Goal: Task Accomplishment & Management: Manage account settings

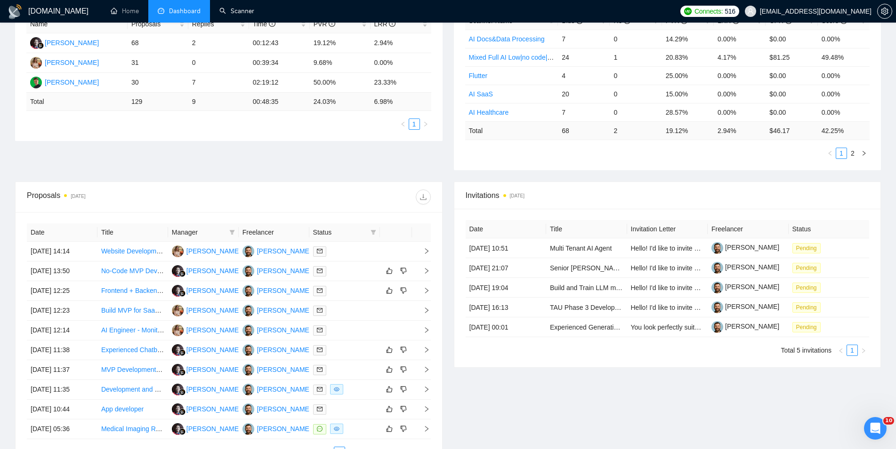
click at [244, 10] on link "Scanner" at bounding box center [236, 11] width 35 height 8
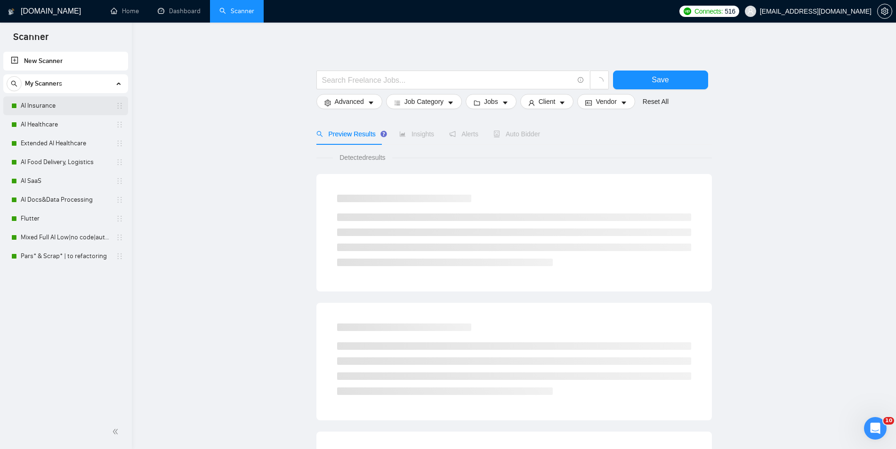
click at [82, 109] on link "AI Insurance" at bounding box center [65, 105] width 89 height 19
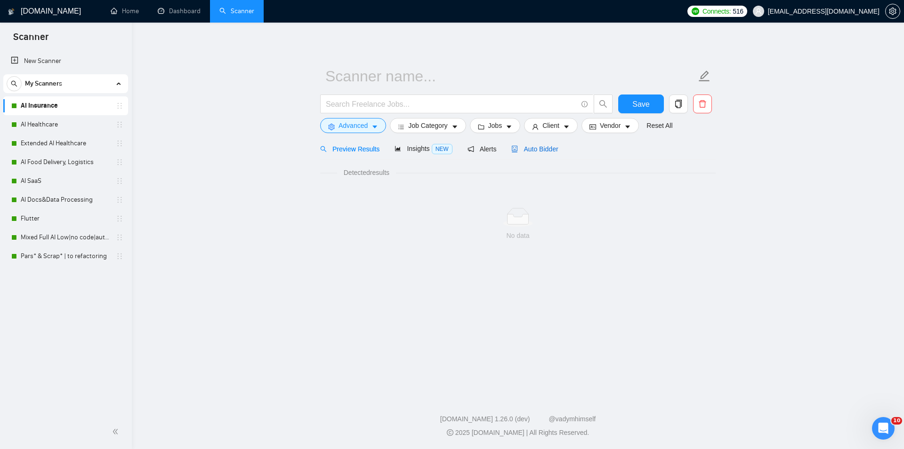
click at [531, 152] on span "Auto Bidder" at bounding box center [534, 149] width 47 height 8
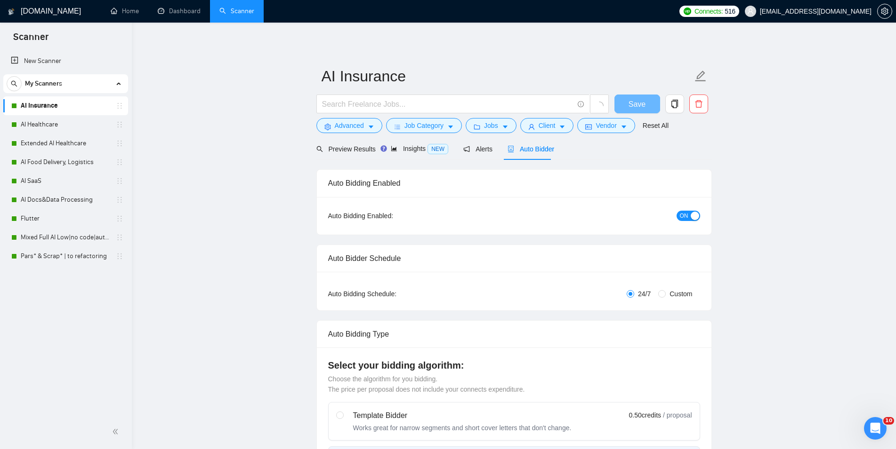
click at [686, 215] on span "ON" at bounding box center [684, 216] width 8 height 10
click at [630, 104] on span "Save" at bounding box center [636, 104] width 17 height 12
click at [37, 130] on link "AI Healthcare" at bounding box center [65, 124] width 89 height 19
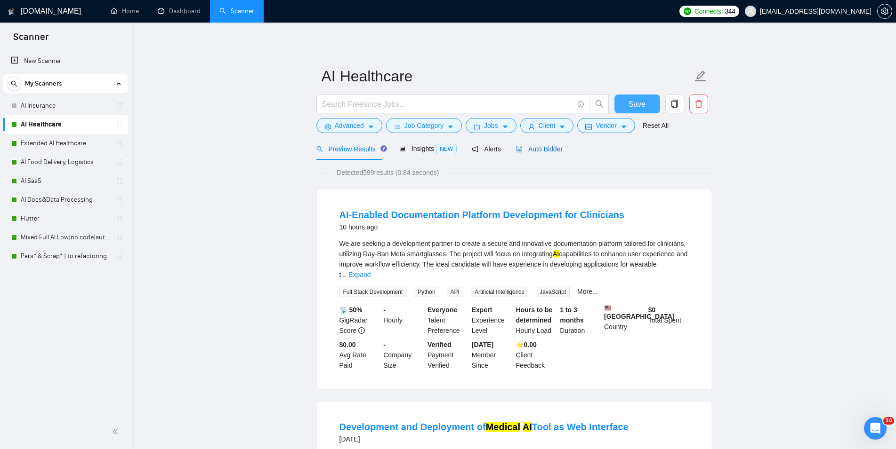
click at [551, 150] on span "Auto Bidder" at bounding box center [539, 149] width 47 height 8
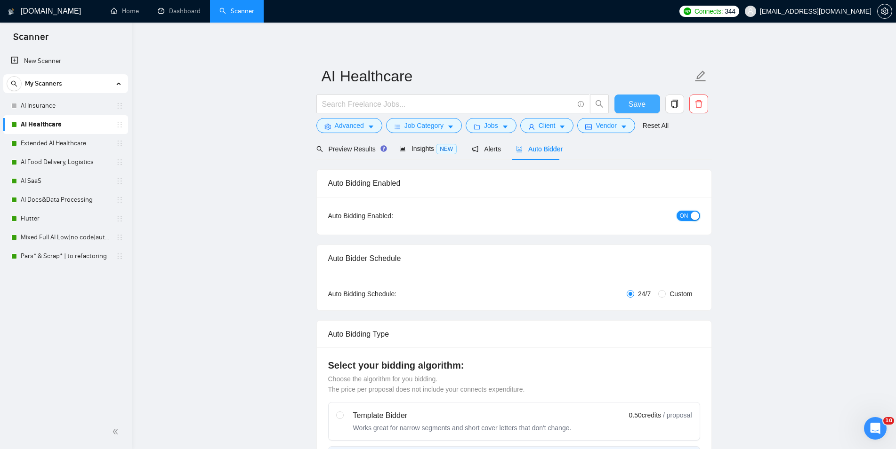
click at [693, 218] on div "button" at bounding box center [694, 216] width 8 height 8
checkbox input "true"
click at [635, 104] on span "Save" at bounding box center [636, 104] width 17 height 12
click at [58, 145] on link "Extended AI Healthcare" at bounding box center [65, 143] width 89 height 19
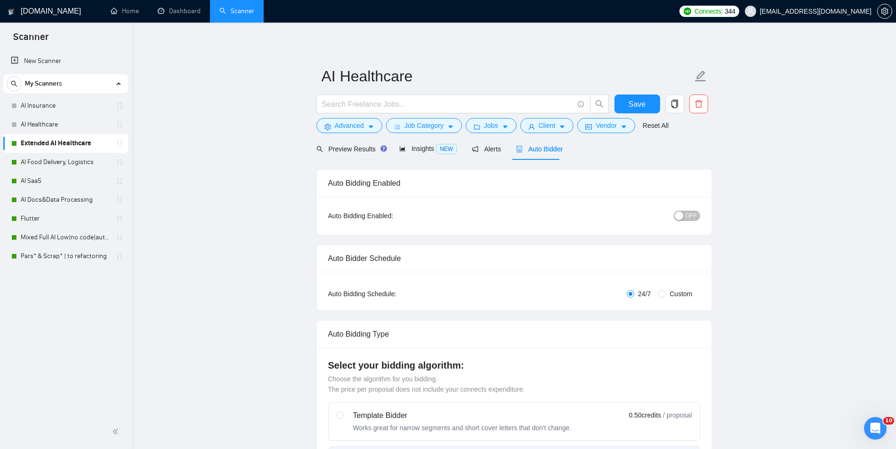
checkbox input "true"
click at [535, 153] on span "Auto Bidder" at bounding box center [539, 149] width 47 height 8
click at [682, 218] on span "ON" at bounding box center [684, 216] width 8 height 10
click at [636, 101] on span "Save" at bounding box center [636, 104] width 17 height 12
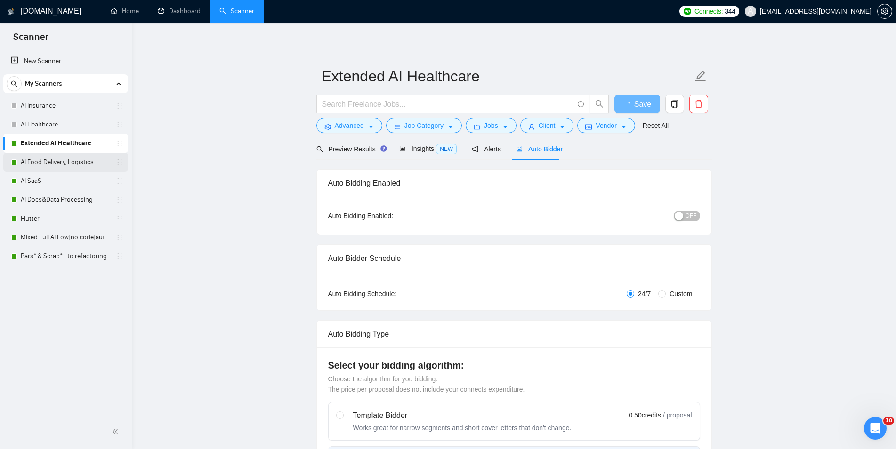
click at [74, 155] on link "AI Food Delivery, Logistics" at bounding box center [65, 162] width 89 height 19
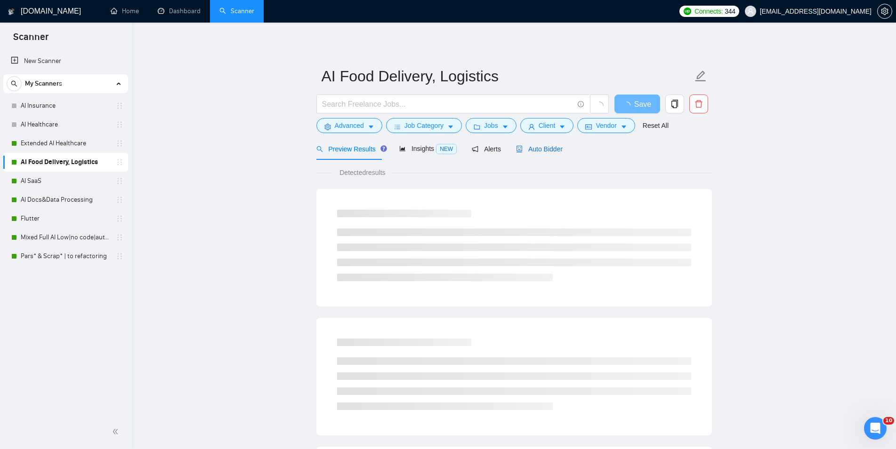
click at [530, 146] on span "Auto Bidder" at bounding box center [539, 149] width 47 height 8
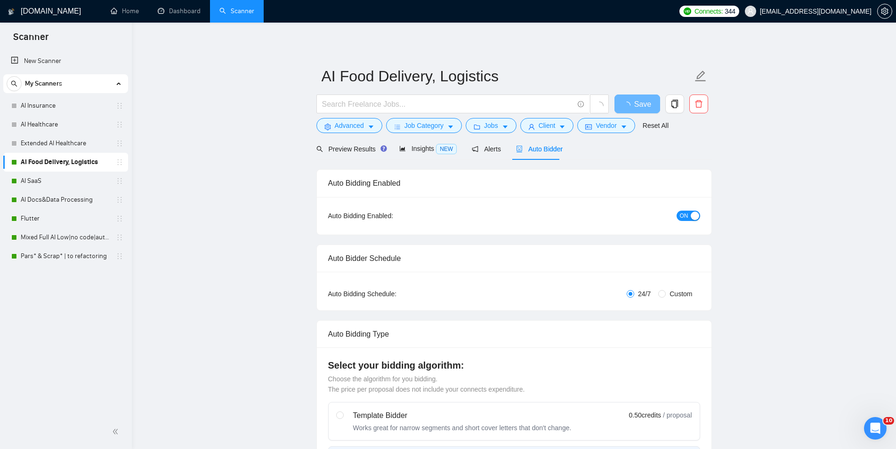
checkbox input "true"
click at [690, 216] on button "ON" at bounding box center [688, 216] width 24 height 10
click at [647, 103] on button "Save" at bounding box center [637, 104] width 46 height 19
click at [48, 182] on link "AI SaaS" at bounding box center [65, 181] width 89 height 19
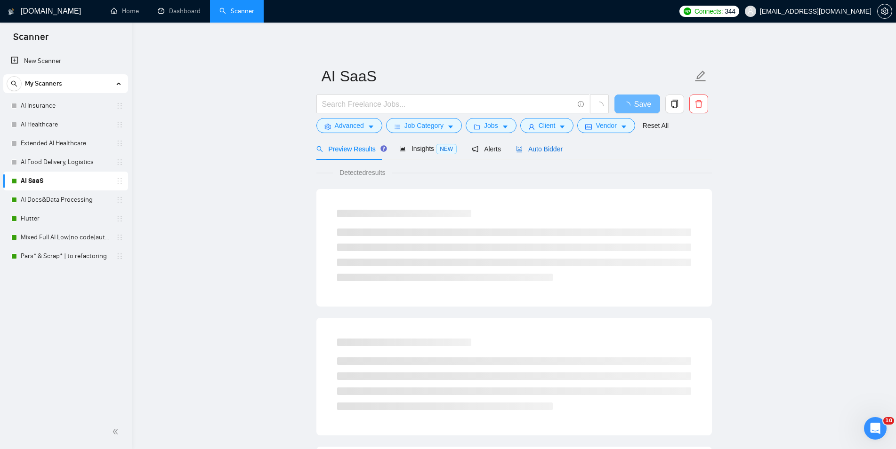
click at [529, 149] on span "Auto Bidder" at bounding box center [539, 149] width 47 height 8
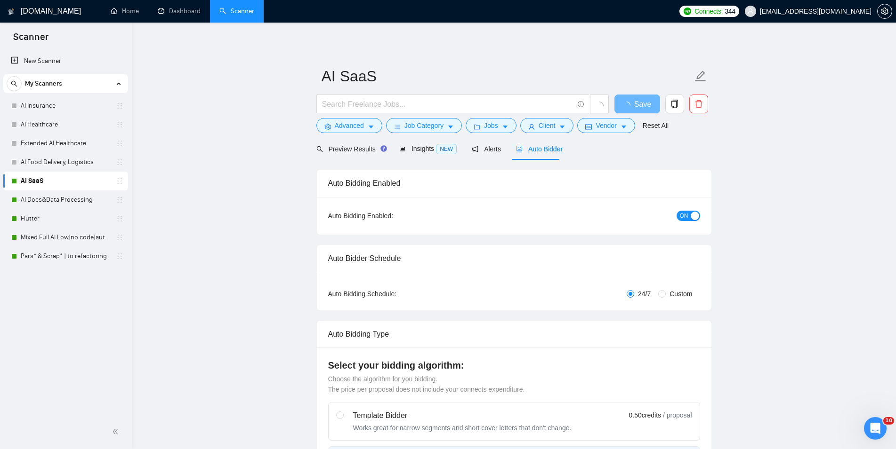
click at [688, 215] on span "ON" at bounding box center [684, 216] width 8 height 10
click at [631, 107] on span "Save" at bounding box center [636, 104] width 17 height 12
click at [72, 199] on link "AI Docs&Data Processing" at bounding box center [65, 200] width 89 height 19
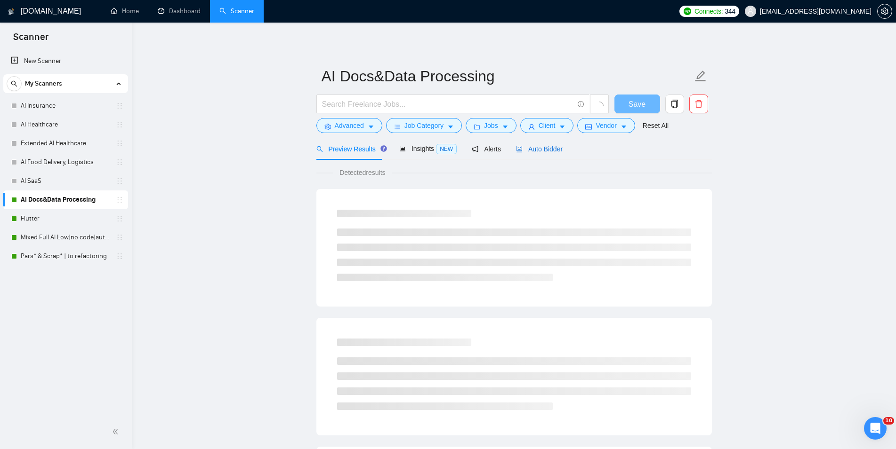
click at [541, 149] on span "Auto Bidder" at bounding box center [539, 149] width 47 height 8
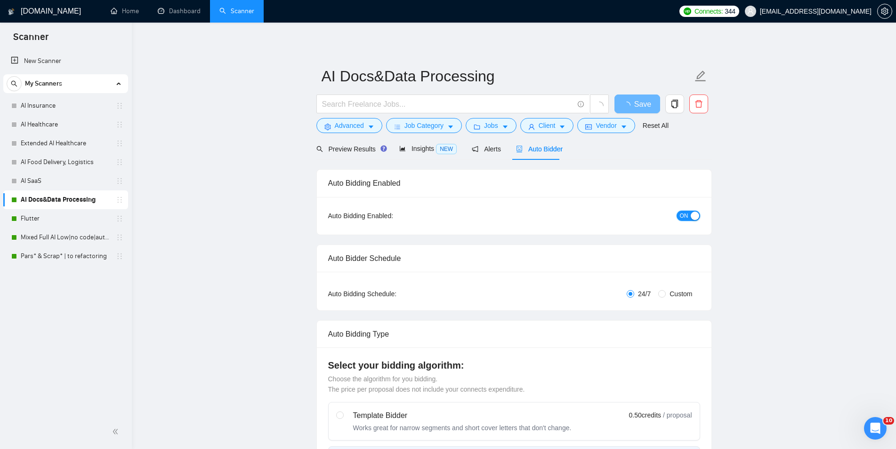
click at [690, 215] on button "ON" at bounding box center [688, 216] width 24 height 10
click at [635, 97] on button "Save" at bounding box center [637, 104] width 46 height 19
click at [67, 210] on link "Flutter" at bounding box center [65, 218] width 89 height 19
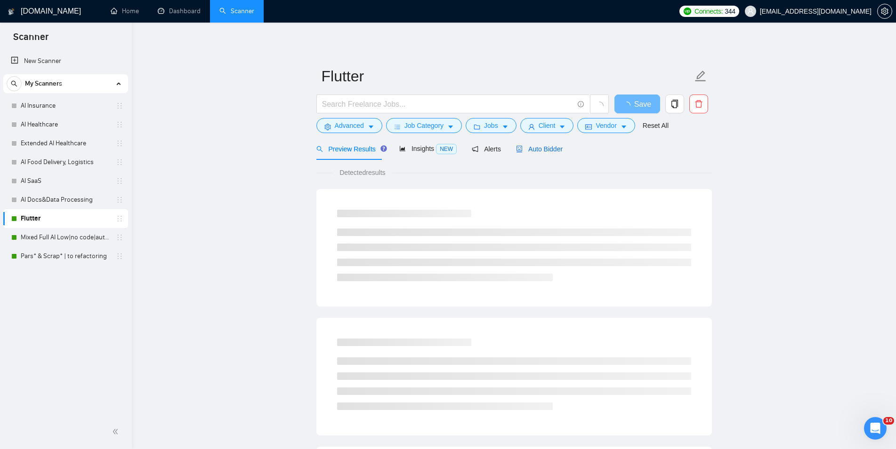
click at [538, 146] on span "Auto Bidder" at bounding box center [539, 149] width 47 height 8
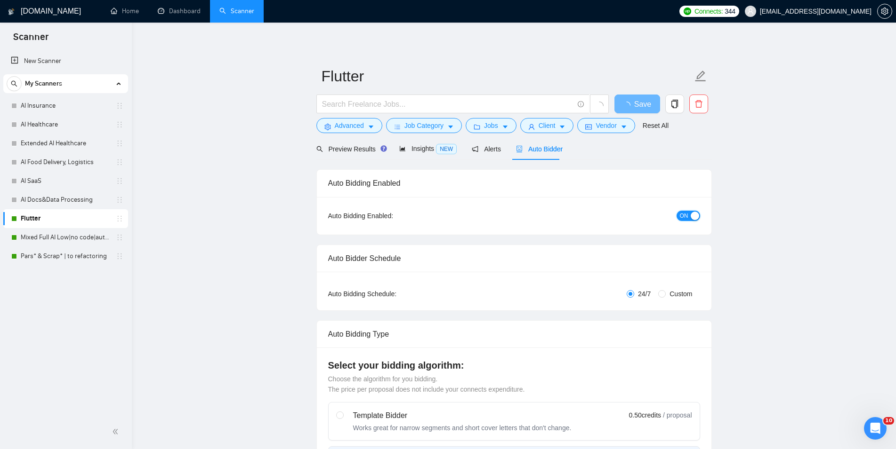
click at [689, 217] on button "ON" at bounding box center [688, 216] width 24 height 10
click at [645, 101] on button "Save" at bounding box center [637, 104] width 46 height 19
click at [74, 232] on link "Mixed Full AI Low|no code|automations" at bounding box center [65, 237] width 89 height 19
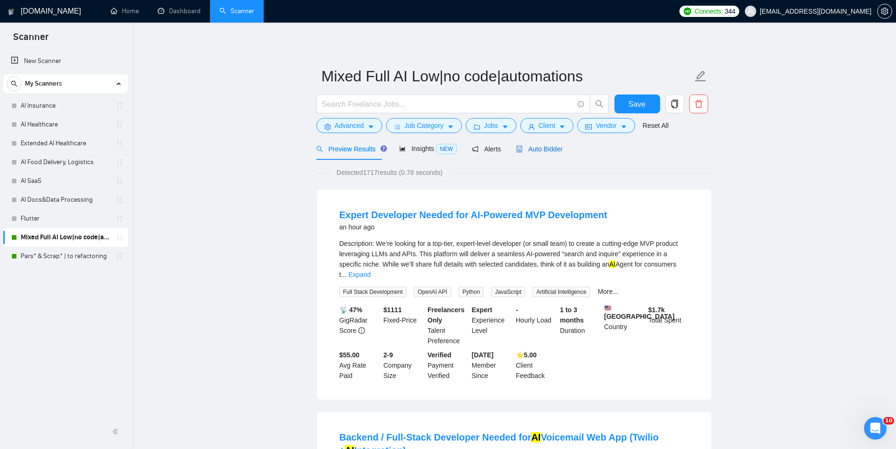
click at [520, 145] on span "Auto Bidder" at bounding box center [539, 149] width 47 height 8
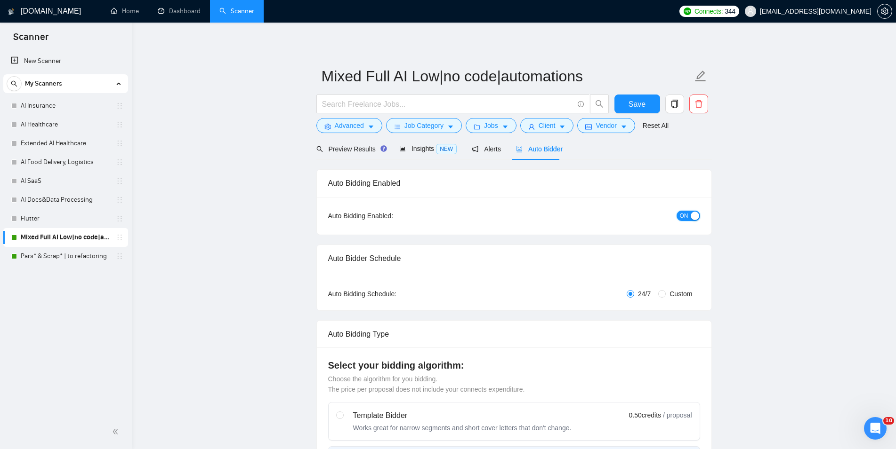
click at [696, 213] on div "button" at bounding box center [694, 216] width 8 height 8
checkbox input "true"
click at [642, 102] on span "Save" at bounding box center [636, 104] width 17 height 12
click at [67, 263] on link "Pars* & Scrap* | to refactoring" at bounding box center [65, 256] width 89 height 19
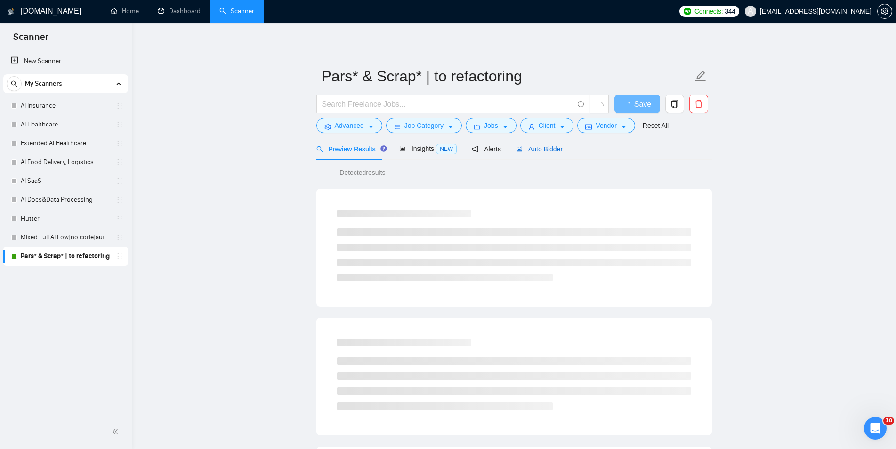
click at [526, 153] on div "Auto Bidder" at bounding box center [539, 149] width 47 height 10
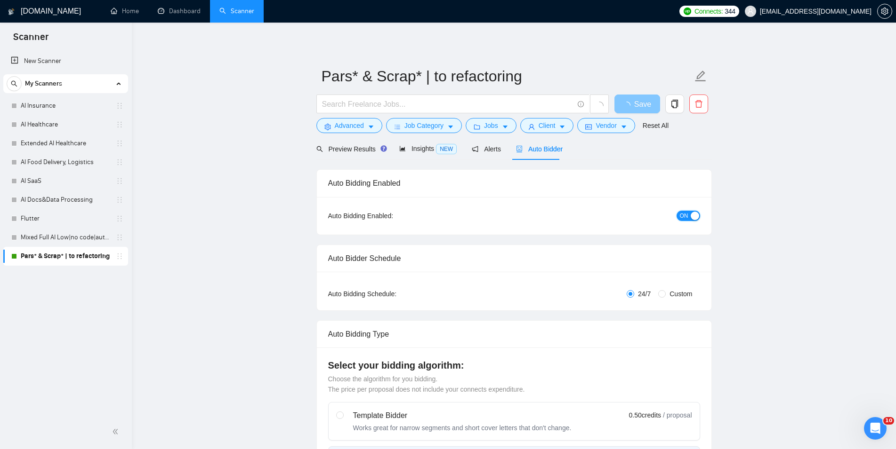
click at [696, 218] on div "button" at bounding box center [694, 216] width 8 height 8
click at [651, 104] on button "Save" at bounding box center [637, 104] width 46 height 19
click at [183, 9] on link "Dashboard" at bounding box center [179, 11] width 43 height 8
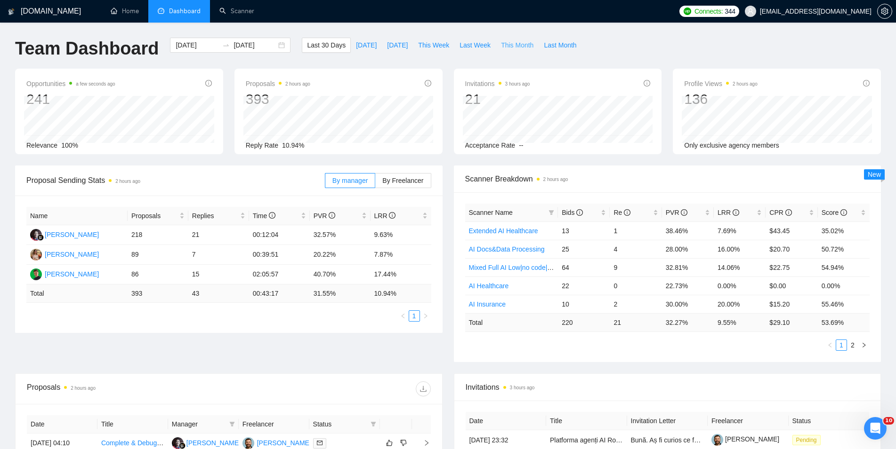
click at [501, 42] on span "This Month" at bounding box center [517, 45] width 32 height 10
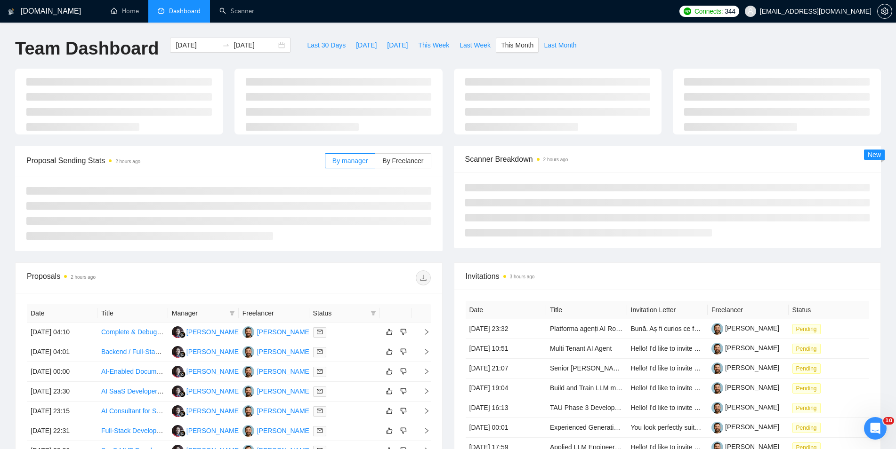
type input "[DATE]"
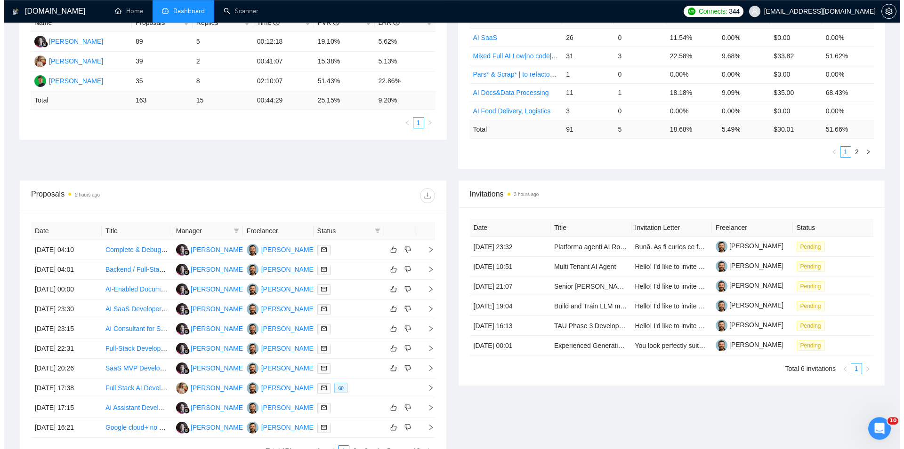
scroll to position [240, 0]
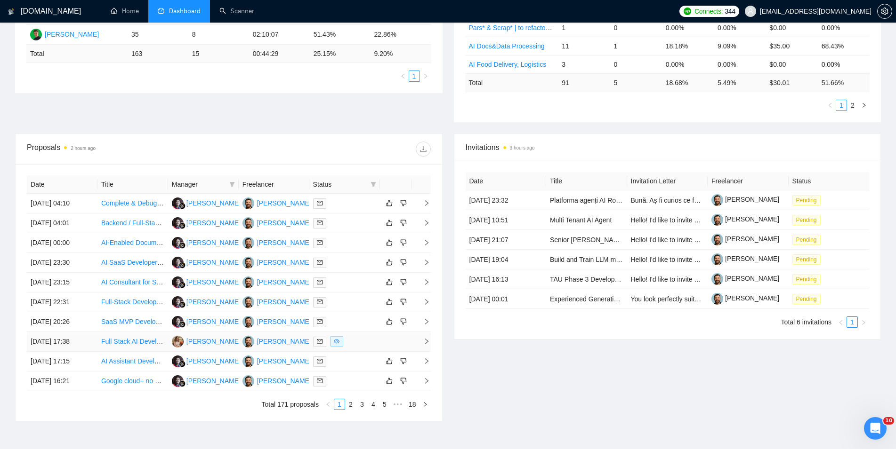
click at [93, 345] on td "[DATE] 17:38" at bounding box center [62, 342] width 71 height 20
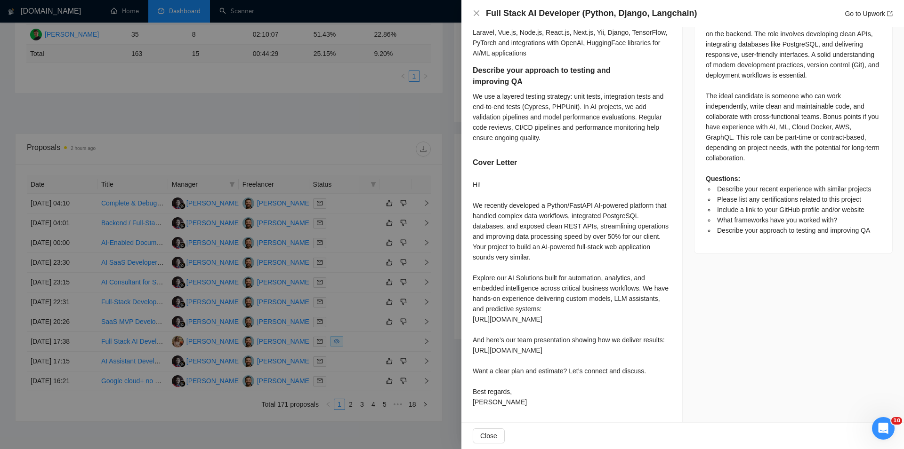
scroll to position [526, 0]
click at [290, 395] on div at bounding box center [452, 224] width 904 height 449
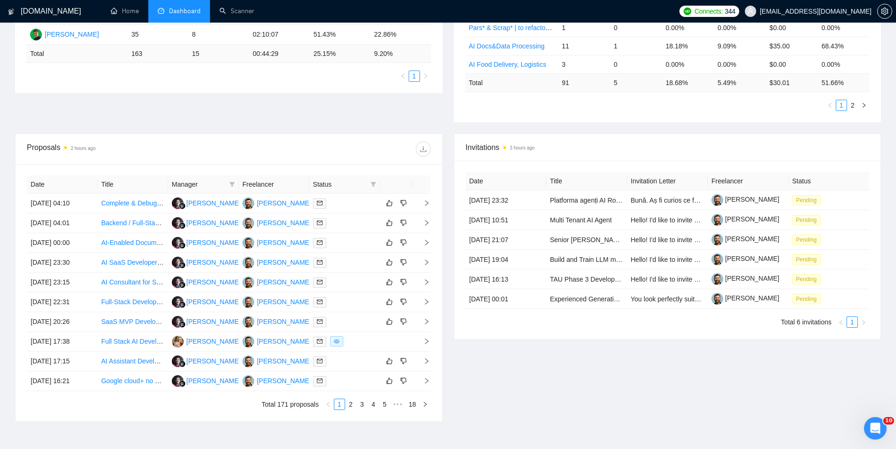
click at [351, 408] on link "2" at bounding box center [350, 405] width 10 height 10
click at [96, 241] on td "[DATE] 13:24" at bounding box center [62, 243] width 71 height 20
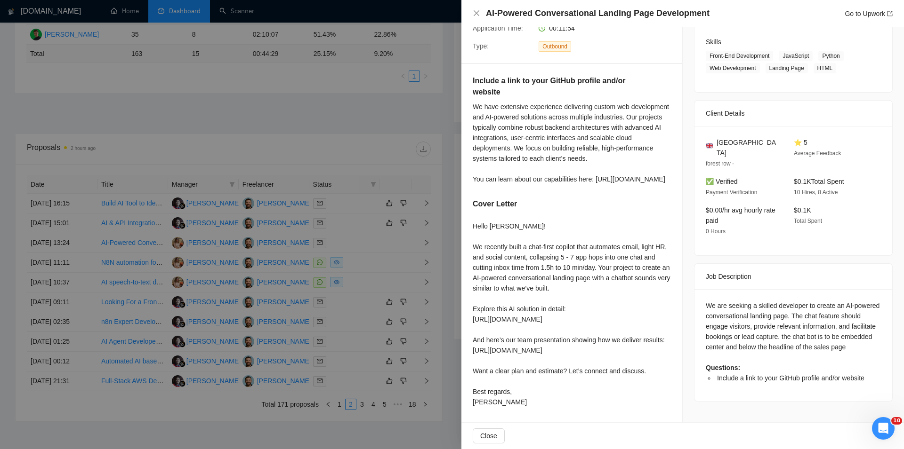
scroll to position [188, 0]
click at [99, 257] on div at bounding box center [452, 224] width 904 height 449
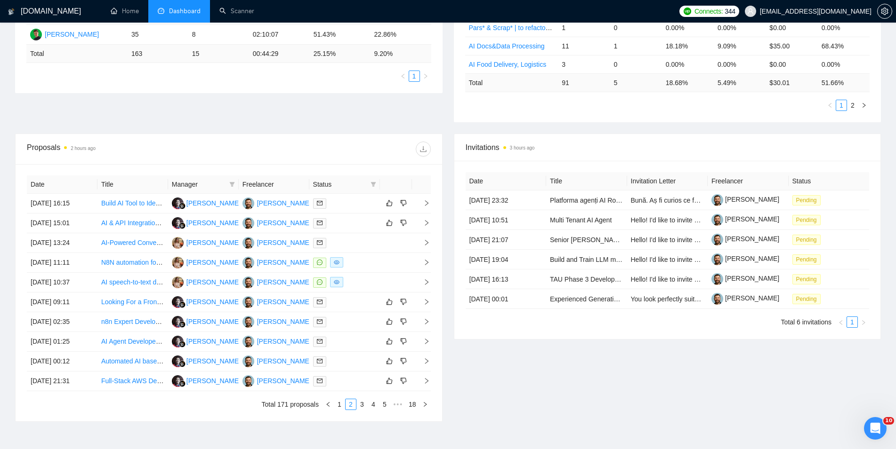
click at [98, 261] on td "N8N automation for our support chat" at bounding box center [132, 263] width 71 height 20
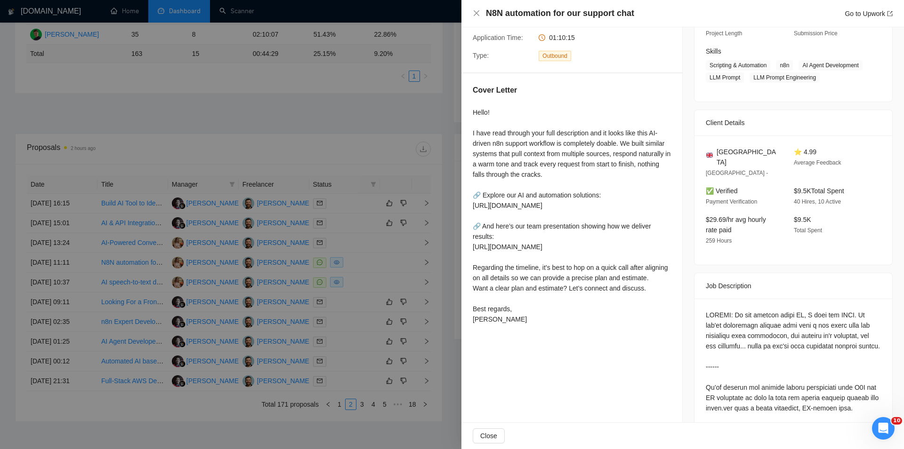
scroll to position [161, 0]
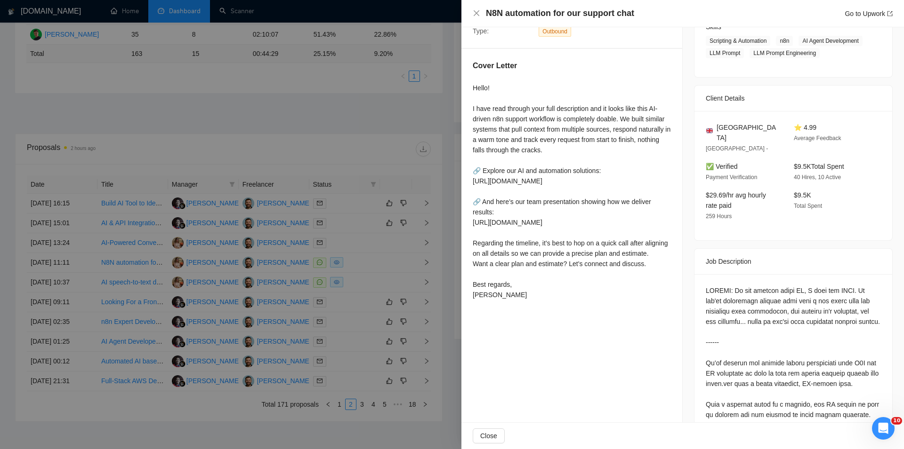
click at [93, 288] on div at bounding box center [452, 224] width 904 height 449
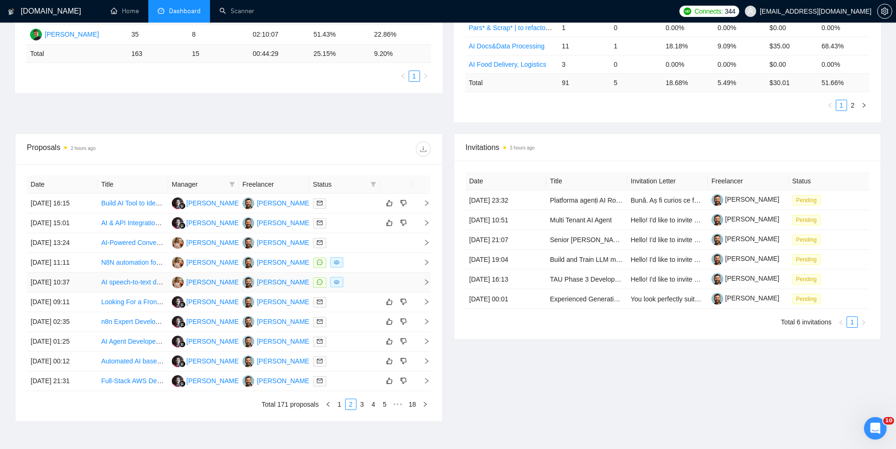
click at [93, 288] on td "[DATE] 10:37" at bounding box center [62, 283] width 71 height 20
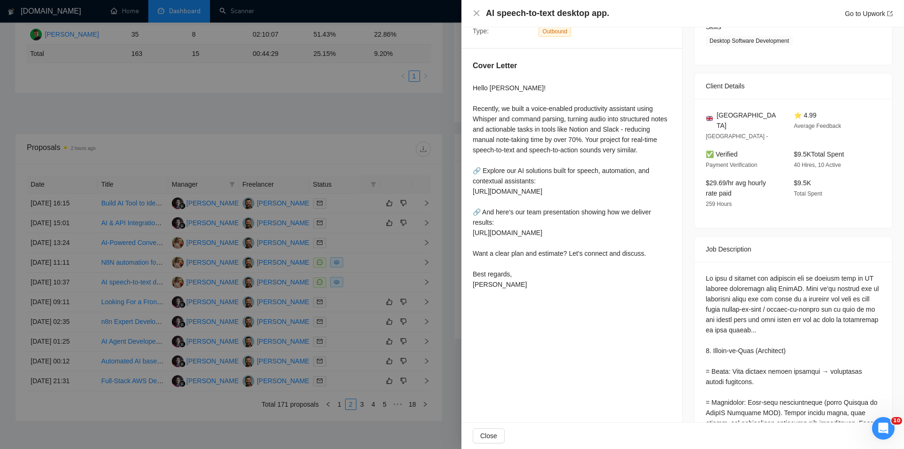
click at [150, 411] on div at bounding box center [452, 224] width 904 height 449
